Goal: Information Seeking & Learning: Learn about a topic

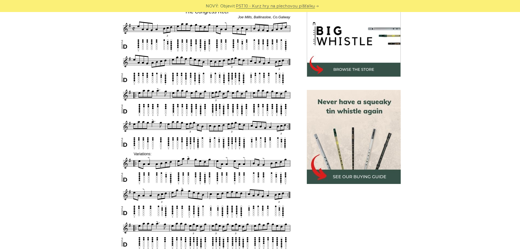
scroll to position [164, 0]
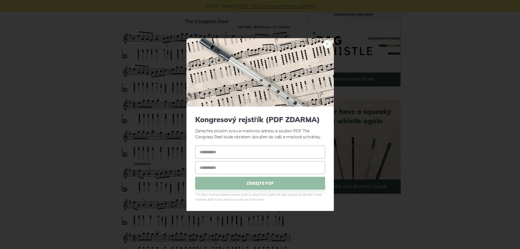
click at [326, 44] on font "×" at bounding box center [327, 44] width 5 height 10
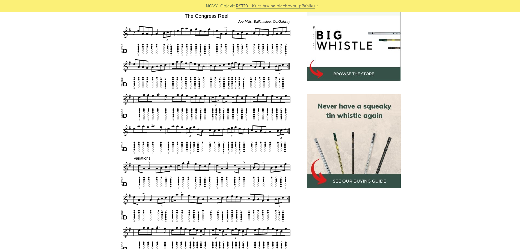
scroll to position [137, 0]
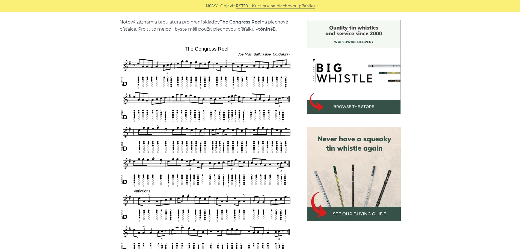
click at [308, 129] on img at bounding box center [354, 174] width 94 height 94
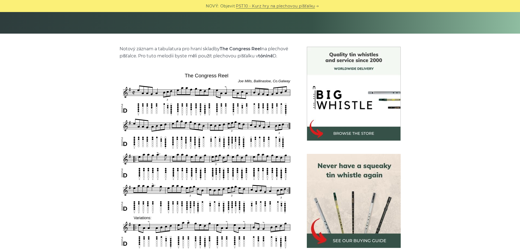
scroll to position [109, 0]
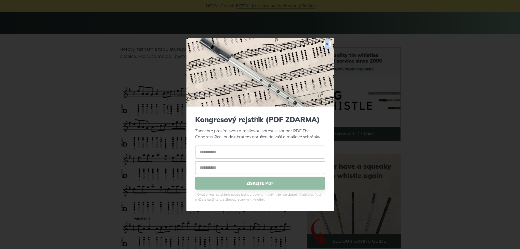
drag, startPoint x: 151, startPoint y: 75, endPoint x: 180, endPoint y: 75, distance: 29.2
click at [180, 75] on div "× Kongresový rejstřík (PDF ZDARMA) Zanechte prosím svou e-mailovou adresu a sou…" at bounding box center [260, 124] width 520 height 249
click at [327, 43] on font "×" at bounding box center [327, 44] width 5 height 10
drag, startPoint x: 184, startPoint y: 75, endPoint x: 223, endPoint y: 77, distance: 39.7
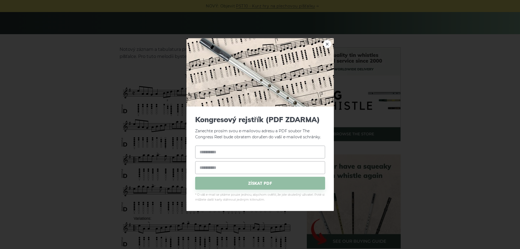
click at [0, 82] on div "× Kongresový rejstřík (PDF ZDARMA) Zanechte prosím svou e-mailovou adresu a PDF…" at bounding box center [260, 124] width 520 height 249
click at [327, 44] on font "×" at bounding box center [327, 44] width 5 height 10
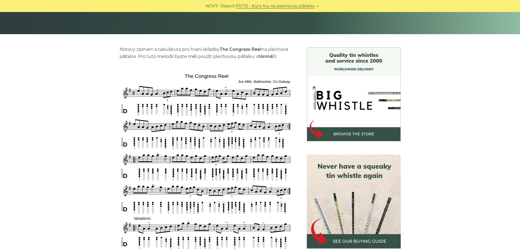
click at [263, 50] on font "na plechové píšťalce. Pro tuto melodii byste měli použít plechovou píšťalku v" at bounding box center [204, 53] width 169 height 12
drag, startPoint x: 263, startPoint y: 50, endPoint x: 235, endPoint y: 48, distance: 27.9
click at [235, 48] on p "Notový záznam a tabulatura pro hraní skladby The Congress Reel na plechové píšť…" at bounding box center [207, 53] width 174 height 14
drag, startPoint x: 229, startPoint y: 48, endPoint x: 220, endPoint y: 48, distance: 9.0
click at [220, 48] on p "Notový záznam a tabulatura pro hraní skladby The Congress Reel na plechové píšť…" at bounding box center [207, 53] width 174 height 14
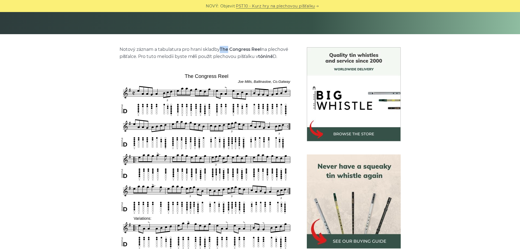
click at [220, 48] on font "Notový záznam a tabulatura pro hraní skladby" at bounding box center [170, 49] width 100 height 5
drag, startPoint x: 220, startPoint y: 48, endPoint x: 224, endPoint y: 48, distance: 4.4
click at [221, 48] on p "Notový záznam a tabulatura pro hraní skladby The Congress Reel na plechové píšť…" at bounding box center [207, 53] width 174 height 14
drag, startPoint x: 257, startPoint y: 49, endPoint x: 262, endPoint y: 49, distance: 4.4
click at [262, 49] on font "The Congress Reel" at bounding box center [241, 49] width 42 height 5
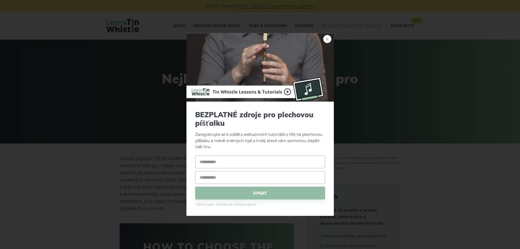
click at [326, 40] on font "×" at bounding box center [327, 39] width 5 height 10
